Goal: Information Seeking & Learning: Learn about a topic

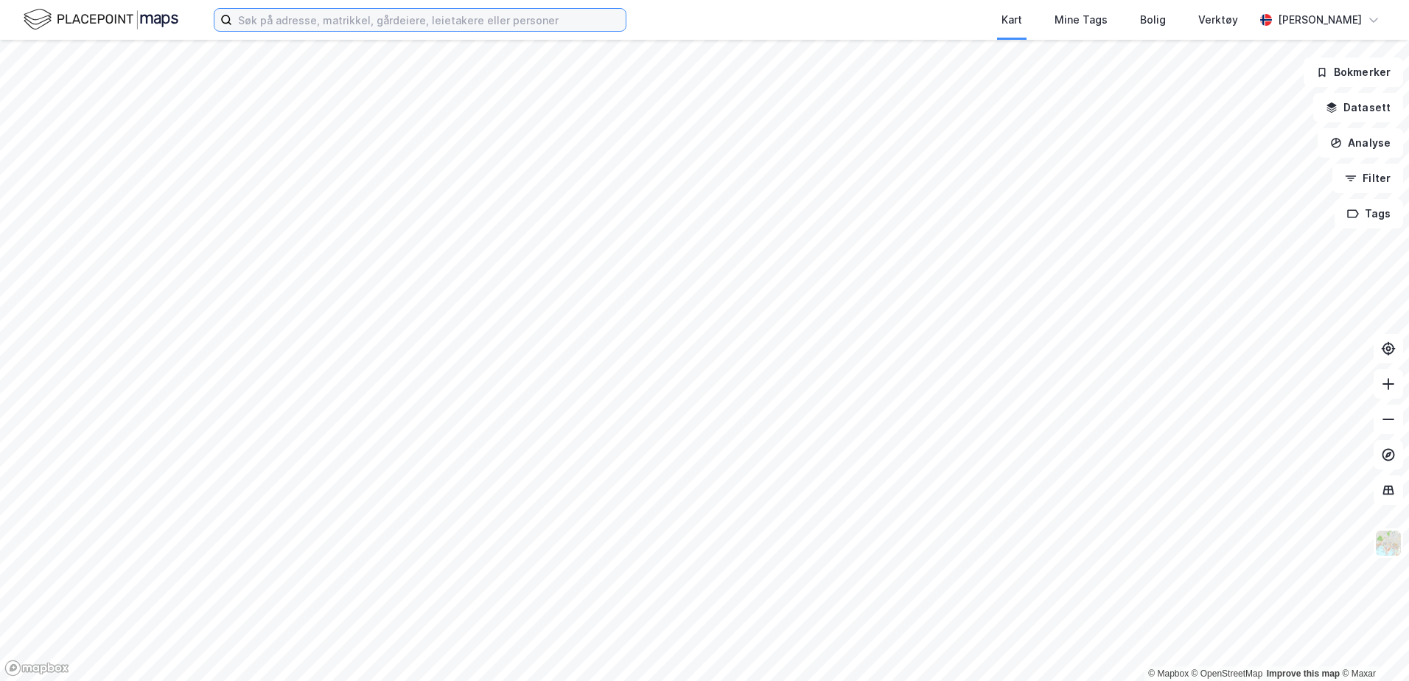
click at [537, 27] on input at bounding box center [428, 20] width 393 height 22
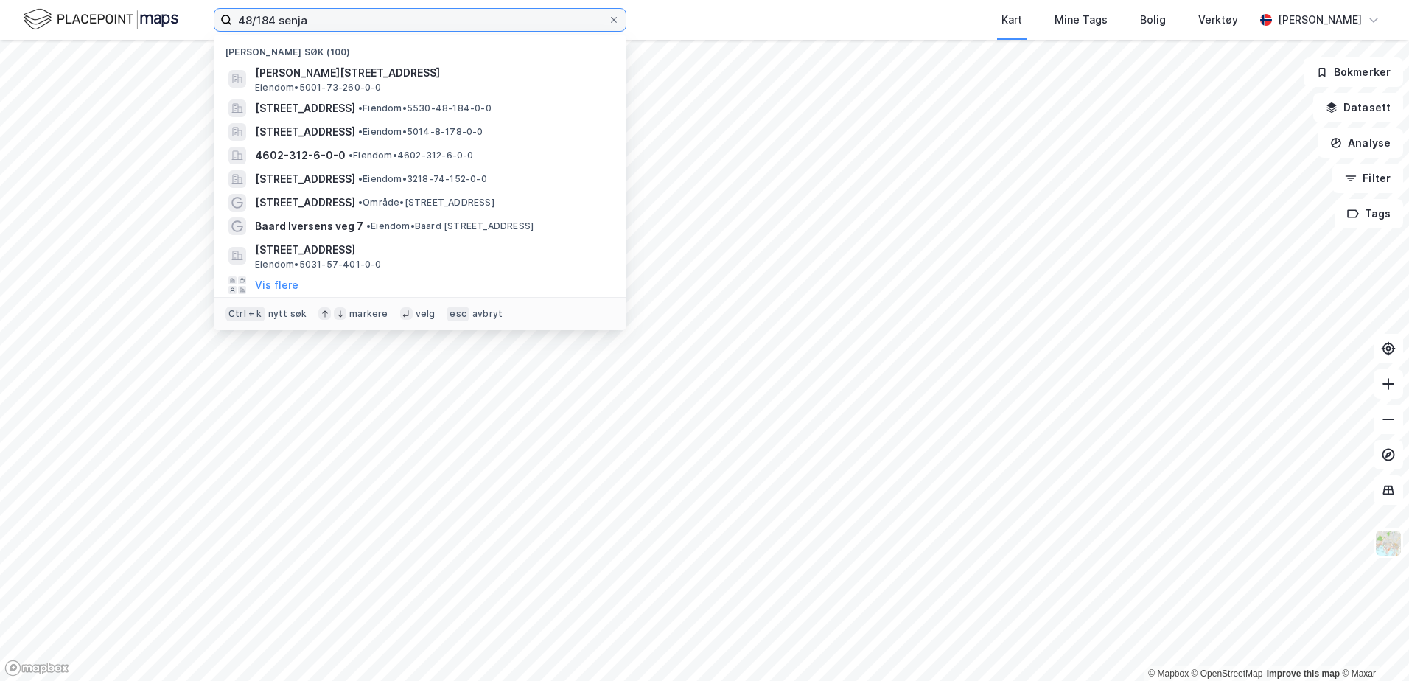
type input "48/184 senja"
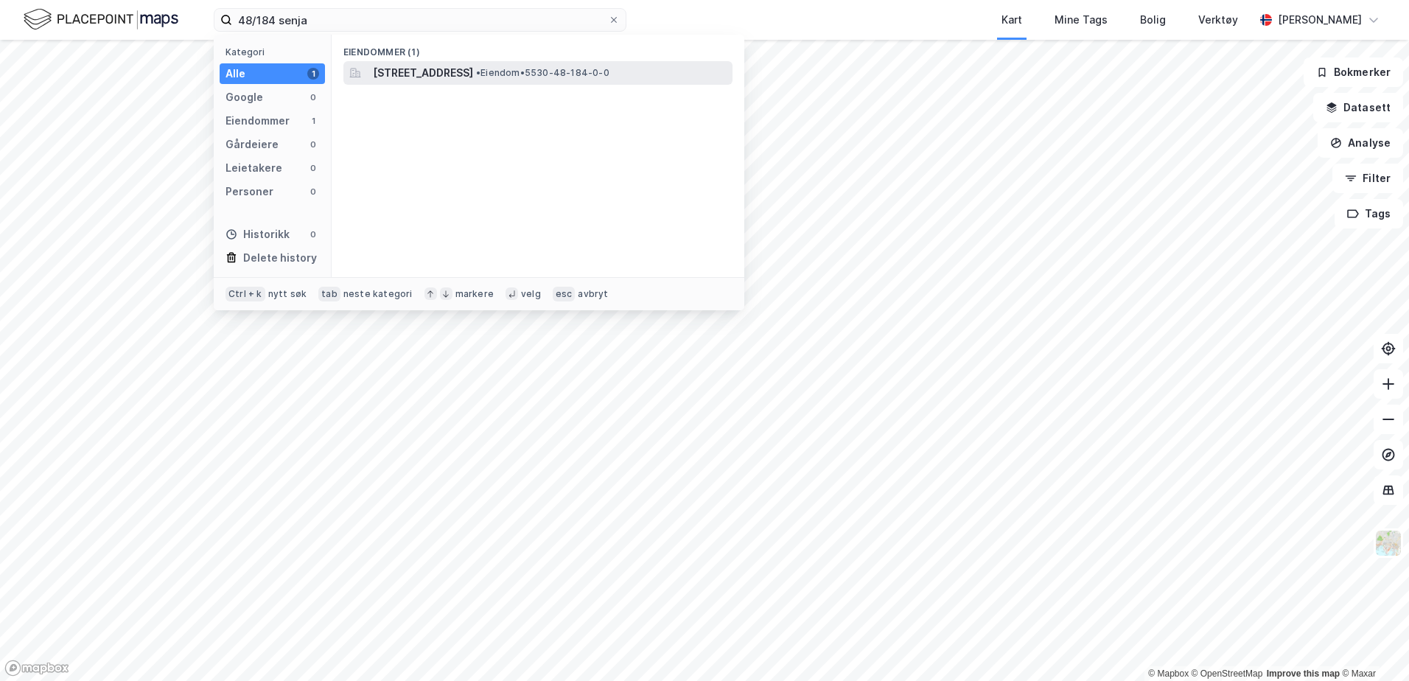
click at [473, 71] on span "[STREET_ADDRESS]" at bounding box center [423, 73] width 100 height 18
